Goal: Information Seeking & Learning: Learn about a topic

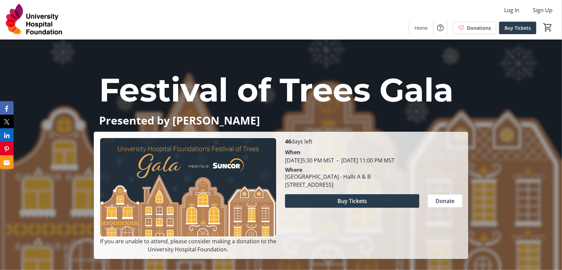
drag, startPoint x: 404, startPoint y: 184, endPoint x: 399, endPoint y: 192, distance: 9.1
click at [404, 184] on div "[GEOGRAPHIC_DATA] - Halls A & B [STREET_ADDRESS]" at bounding box center [374, 180] width 186 height 16
drag, startPoint x: 399, startPoint y: 192, endPoint x: 291, endPoint y: 161, distance: 112.5
click at [291, 161] on div "When [DATE] 5:30 PM MST - [DATE] 11:00 PM MST Where [GEOGRAPHIC_DATA] - [GEOGRA…" at bounding box center [374, 166] width 186 height 43
click at [283, 151] on div "When [DATE] 5:30 PM MST - [DATE] 11:00 PM MST" at bounding box center [374, 154] width 186 height 19
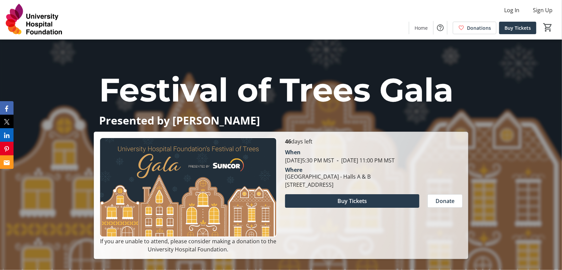
drag, startPoint x: 285, startPoint y: 151, endPoint x: 434, endPoint y: 189, distance: 153.2
click at [434, 189] on div "When [DATE] 5:30 PM MST - [DATE] 11:00 PM MST Where [GEOGRAPHIC_DATA] - [GEOGRA…" at bounding box center [374, 166] width 186 height 43
copy div "When [DATE] 5:30 PM MST - [DATE] 11:00 PM MST Where [GEOGRAPHIC_DATA] - [GEOGRA…"
drag, startPoint x: 491, startPoint y: 177, endPoint x: 401, endPoint y: 188, distance: 90.6
click at [492, 176] on div "Festival of Trees Gala Presented by Suncor Festival of Trees Gala Presented by …" at bounding box center [281, 149] width 562 height 219
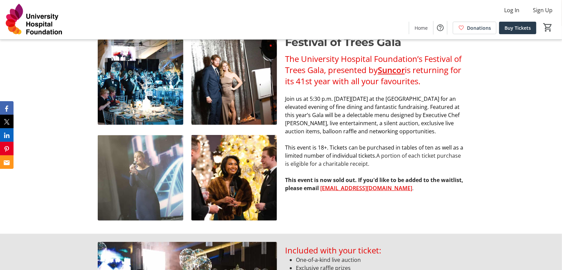
scroll to position [233, 0]
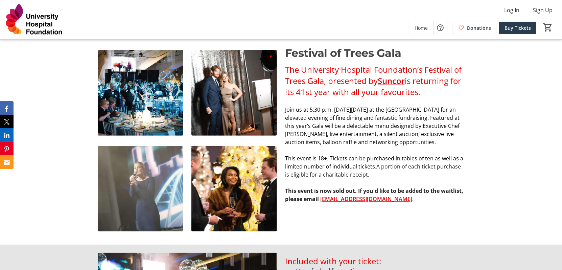
click at [330, 119] on span "Join us at 5:30 p.m. [DATE][DATE] at the [GEOGRAPHIC_DATA] for an elevated even…" at bounding box center [372, 126] width 174 height 40
drag, startPoint x: 316, startPoint y: 126, endPoint x: 336, endPoint y: 129, distance: 20.1
click at [336, 129] on p "Join us at 5:30 p.m. [DATE][DATE] at the [GEOGRAPHIC_DATA] for an elevated even…" at bounding box center [374, 125] width 179 height 41
click at [349, 140] on span "Join us at 5:30 p.m. [DATE][DATE] at the [GEOGRAPHIC_DATA] for an elevated even…" at bounding box center [372, 126] width 174 height 40
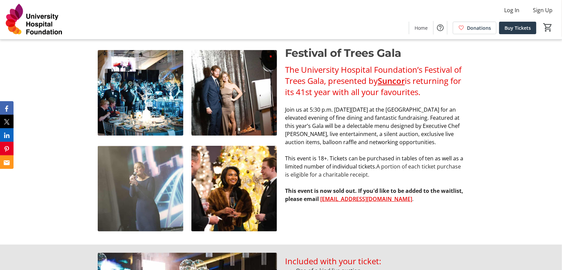
drag, startPoint x: 335, startPoint y: 122, endPoint x: 323, endPoint y: 119, distance: 12.9
click at [336, 122] on span "Join us at 5:30 p.m. [DATE][DATE] at the [GEOGRAPHIC_DATA] for an elevated even…" at bounding box center [372, 126] width 174 height 40
drag, startPoint x: 316, startPoint y: 125, endPoint x: 346, endPoint y: 151, distance: 39.3
click at [346, 146] on p "Join us at 5:30 p.m. [DATE][DATE] at the [GEOGRAPHIC_DATA] for an elevated even…" at bounding box center [374, 125] width 179 height 41
copy span "Featured at this year’s Gala will be a delectable menu designed by Executive Ch…"
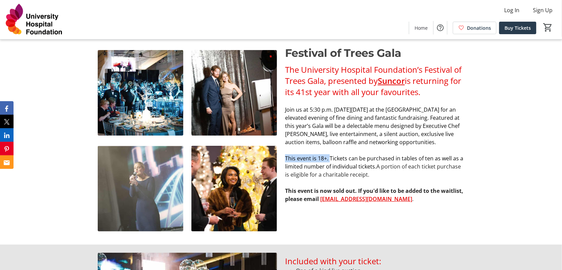
drag, startPoint x: 331, startPoint y: 165, endPoint x: 284, endPoint y: 166, distance: 47.0
click at [284, 166] on div "The University Hospital Foundation’s Festival of Trees Gala, presented by [PERS…" at bounding box center [374, 133] width 187 height 139
copy span "This event is 18+."
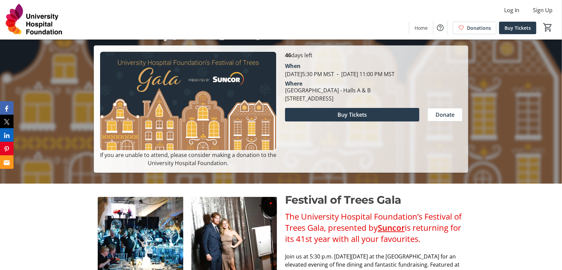
scroll to position [0, 0]
